Goal: Information Seeking & Learning: Understand process/instructions

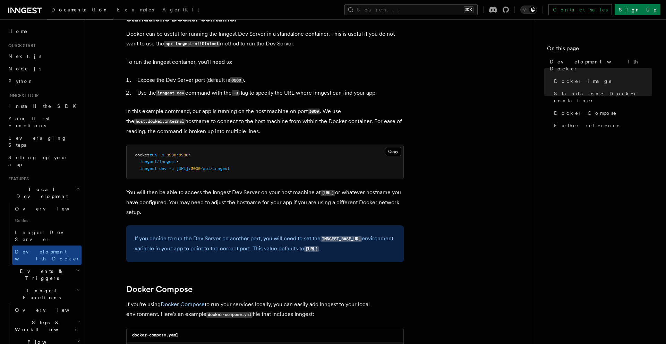
scroll to position [214, 0]
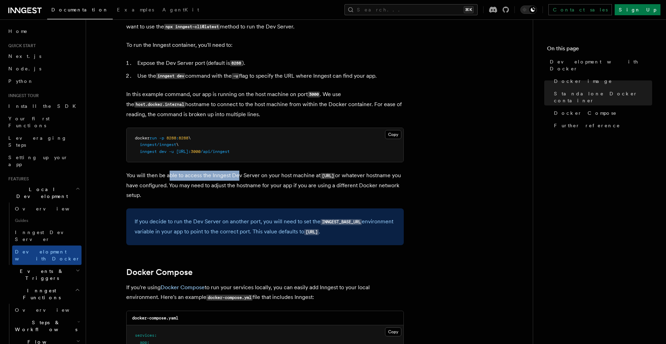
drag, startPoint x: 170, startPoint y: 174, endPoint x: 238, endPoint y: 177, distance: 68.4
click at [238, 177] on p "You will then be able to access the Inngest Dev Server on your host machine at …" at bounding box center [265, 185] width 278 height 29
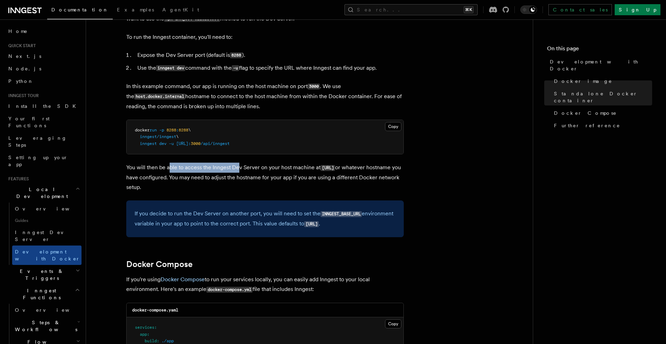
scroll to position [223, 0]
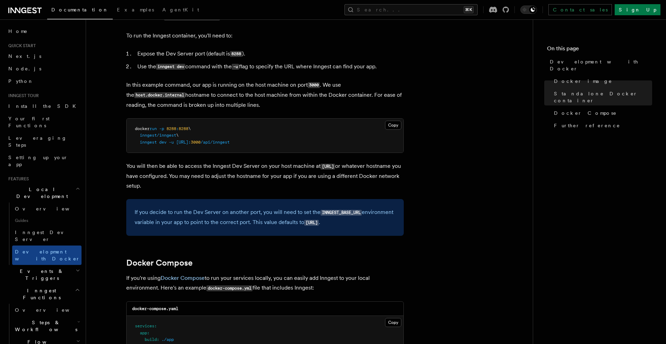
drag, startPoint x: 168, startPoint y: 181, endPoint x: 186, endPoint y: 181, distance: 17.7
click at [171, 181] on p "You will then be able to access the Inngest Dev Server on your host machine at …" at bounding box center [265, 175] width 278 height 29
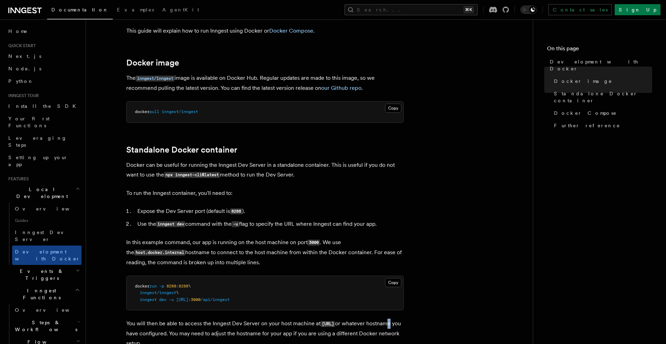
scroll to position [0, 0]
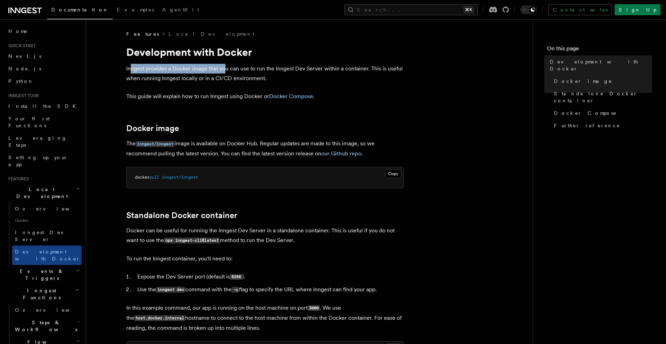
drag, startPoint x: 131, startPoint y: 68, endPoint x: 223, endPoint y: 66, distance: 92.6
click at [223, 66] on p "Inngest provides a Docker image that you can use to run the Inngest Dev Server …" at bounding box center [265, 73] width 278 height 19
drag, startPoint x: 240, startPoint y: 70, endPoint x: 255, endPoint y: 70, distance: 15.3
click at [245, 70] on p "Inngest provides a Docker image that you can use to run the Inngest Dev Server …" at bounding box center [265, 73] width 278 height 19
drag, startPoint x: 133, startPoint y: 76, endPoint x: 227, endPoint y: 74, distance: 93.7
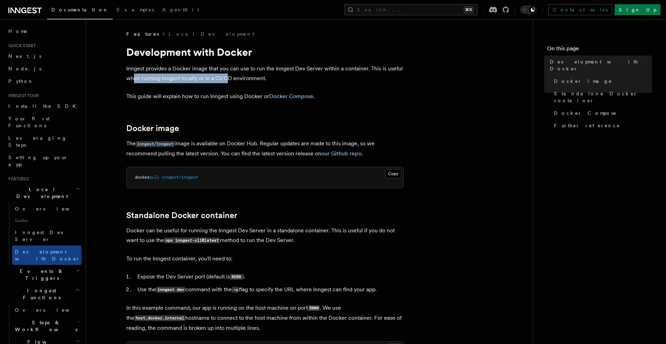
click at [227, 74] on p "Inngest provides a Docker image that you can use to run the Inngest Dev Server …" at bounding box center [265, 73] width 278 height 19
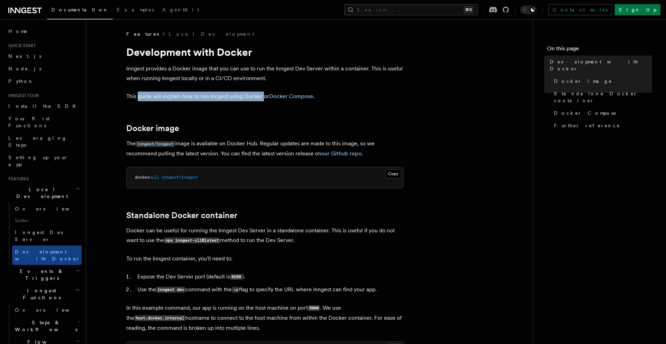
drag, startPoint x: 137, startPoint y: 98, endPoint x: 262, endPoint y: 95, distance: 124.2
click at [262, 95] on p "This guide will explain how to run Inngest using Docker or Docker Compose ." at bounding box center [265, 97] width 278 height 10
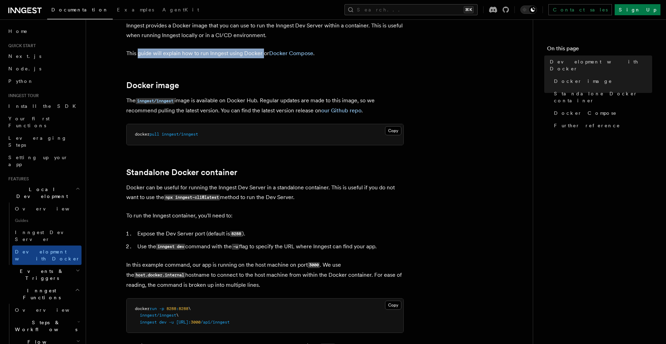
scroll to position [46, 0]
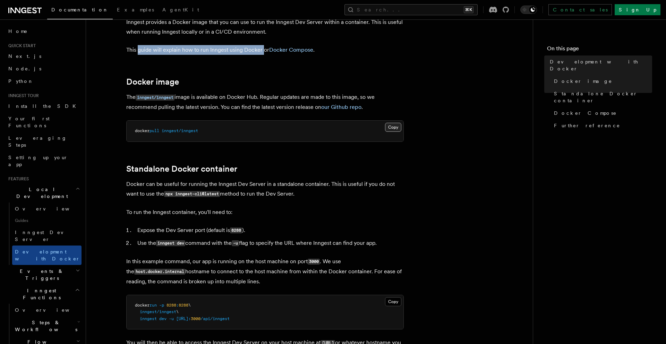
click at [389, 129] on button "Copy Copied" at bounding box center [393, 127] width 16 height 9
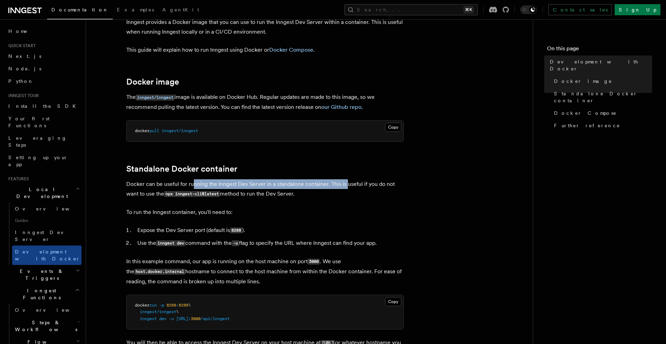
drag, startPoint x: 192, startPoint y: 184, endPoint x: 346, endPoint y: 187, distance: 154.1
click at [346, 187] on p "Docker can be useful for running the Inngest Dev Server in a standalone contain…" at bounding box center [265, 189] width 278 height 20
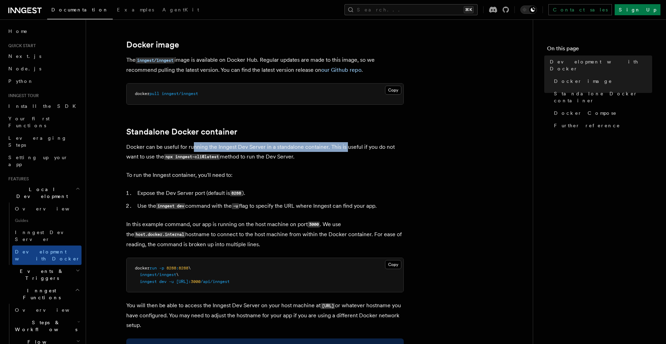
scroll to position [85, 0]
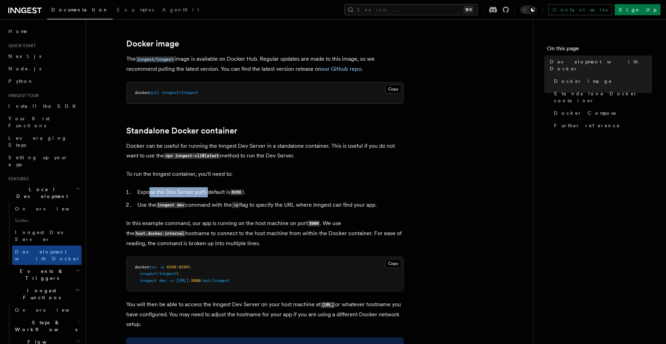
drag, startPoint x: 148, startPoint y: 191, endPoint x: 209, endPoint y: 191, distance: 60.4
click at [209, 191] on li "Expose the Dev Server port (default is 8288 )." at bounding box center [269, 192] width 269 height 10
drag, startPoint x: 144, startPoint y: 205, endPoint x: 190, endPoint y: 204, distance: 45.5
click at [191, 204] on li "Use the inngest dev command with the -u flag to specify the URL where Inngest c…" at bounding box center [269, 205] width 269 height 10
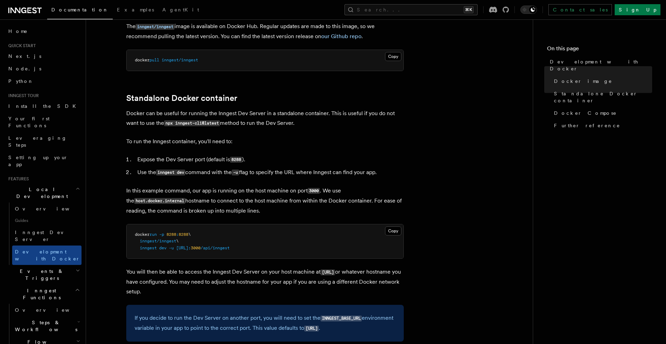
scroll to position [121, 0]
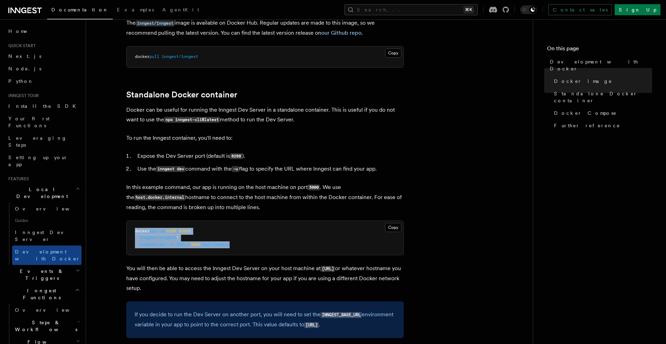
drag, startPoint x: 296, startPoint y: 246, endPoint x: 133, endPoint y: 231, distance: 163.7
click at [133, 231] on pre "docker run -p 8288 : 8288 \ inngest/inngest \ inngest dev -u [URL]: 3000 /api/i…" at bounding box center [265, 238] width 277 height 34
copy code "docker run -p 8288 : 8288 \ inngest/inngest \ inngest dev -u [URL]: 3000 /api/i…"
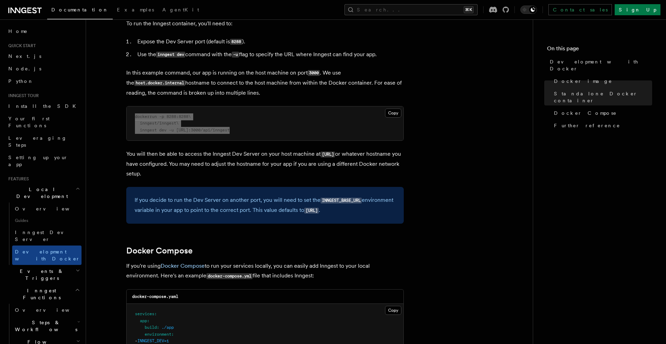
scroll to position [237, 0]
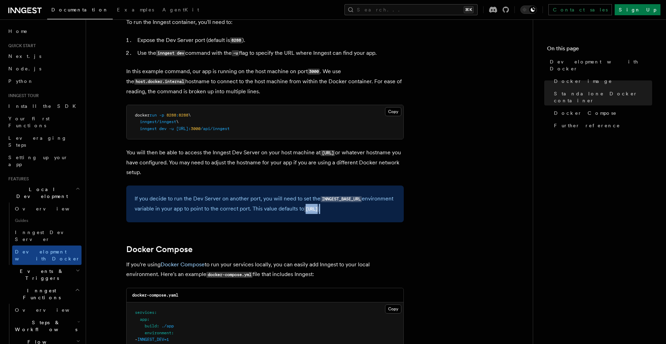
drag, startPoint x: 306, startPoint y: 211, endPoint x: 368, endPoint y: 211, distance: 62.4
click at [368, 211] on p "If you decide to run the Dev Server on another port, you will need to set the I…" at bounding box center [265, 204] width 261 height 20
copy p "[URL] ."
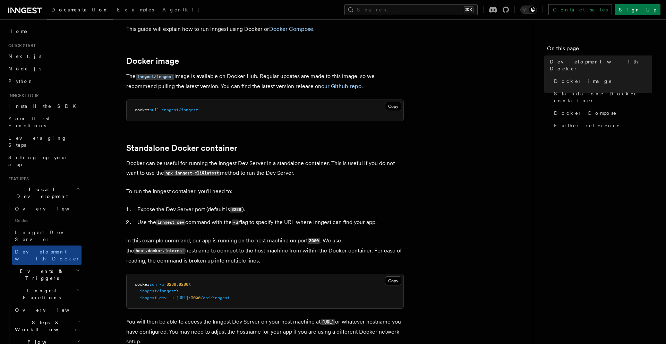
scroll to position [79, 0]
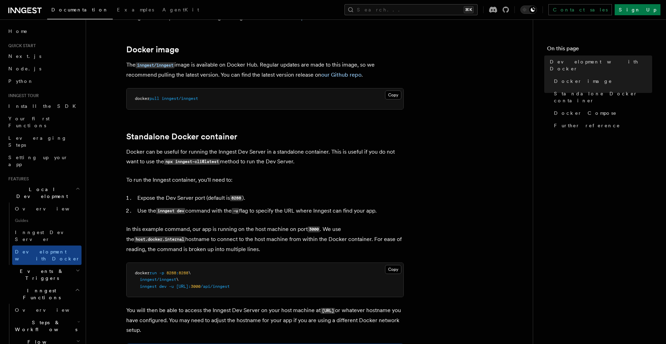
click at [216, 316] on p "You will then be able to access the Inngest Dev Server on your host machine at …" at bounding box center [265, 320] width 278 height 29
drag, startPoint x: 291, startPoint y: 286, endPoint x: 126, endPoint y: 274, distance: 165.9
copy code "docker run -p 8288 : 8288 \ inngest/inngest \ inngest dev -u [URL]: 3000 /api/i…"
